Goal: Task Accomplishment & Management: Manage account settings

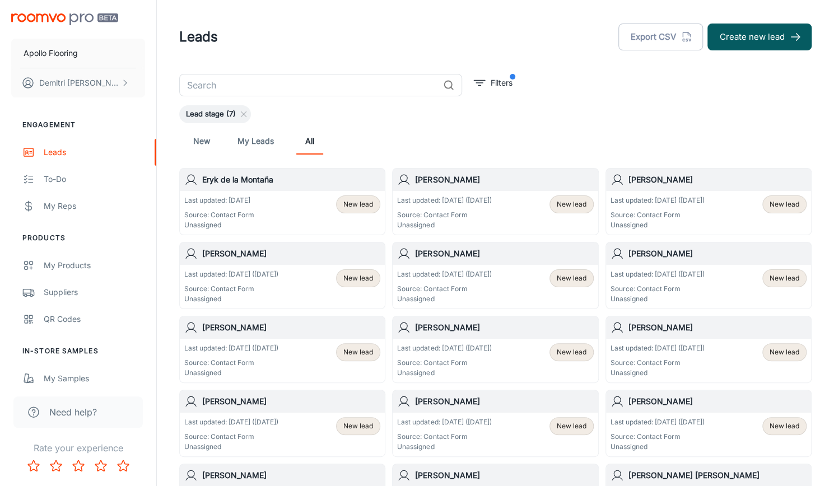
click at [354, 203] on span "New lead" at bounding box center [358, 204] width 30 height 10
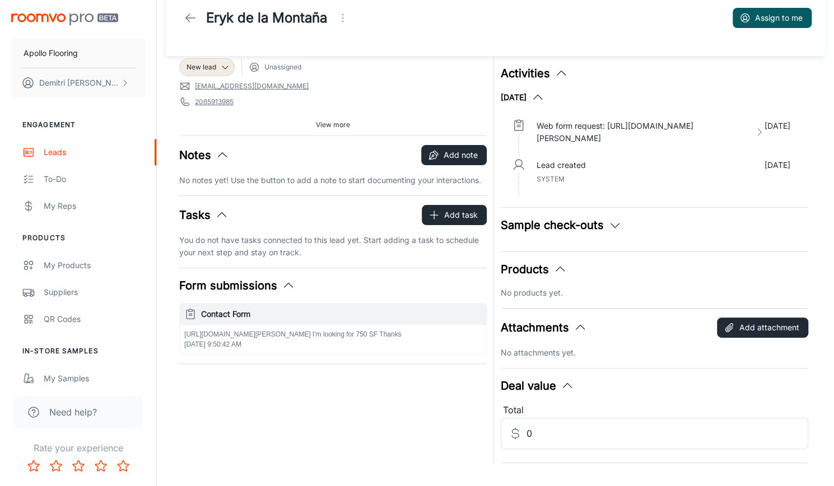
scroll to position [20, 0]
click at [592, 127] on p "Web form request: https://www.bruce.com/en-us/products/hardwood/kennedale/solid…" at bounding box center [643, 132] width 213 height 25
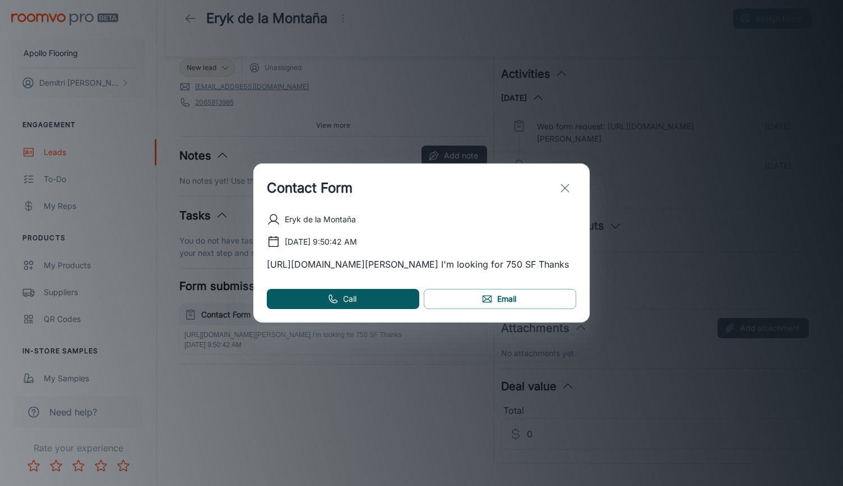
click at [563, 184] on icon "exit" at bounding box center [564, 188] width 13 height 13
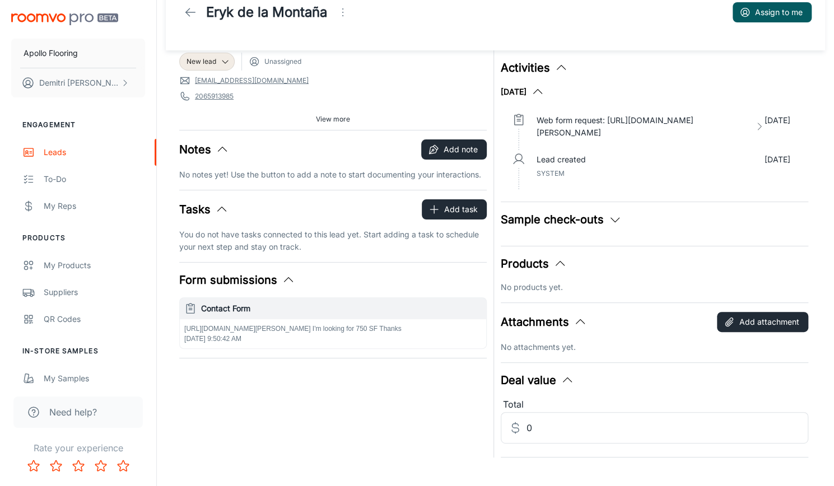
scroll to position [26, 0]
click at [646, 133] on p "Web form request: https://www.bruce.com/en-us/products/hardwood/kennedale/solid…" at bounding box center [643, 126] width 213 height 25
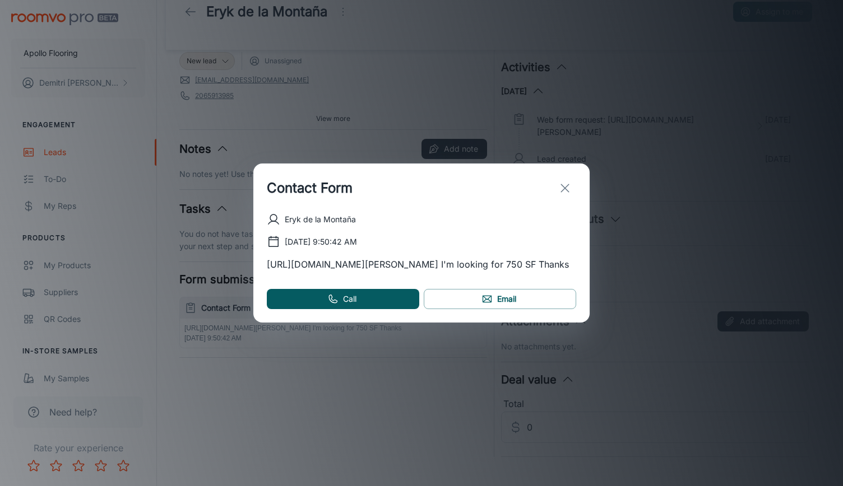
click at [563, 182] on icon "exit" at bounding box center [564, 188] width 13 height 13
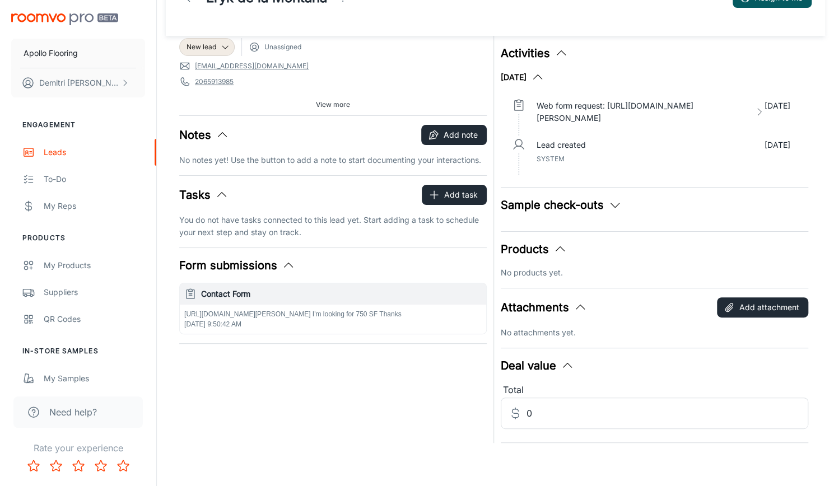
scroll to position [0, 0]
